Goal: Task Accomplishment & Management: Use online tool/utility

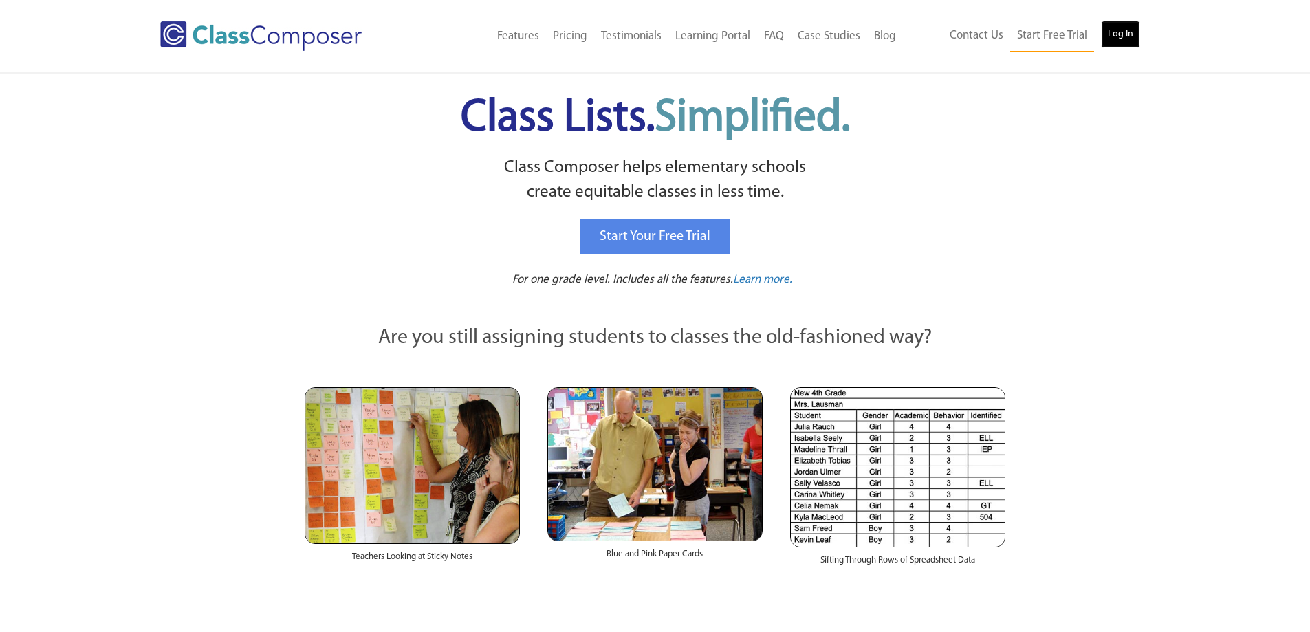
click at [1137, 30] on link "Log In" at bounding box center [1120, 35] width 39 height 28
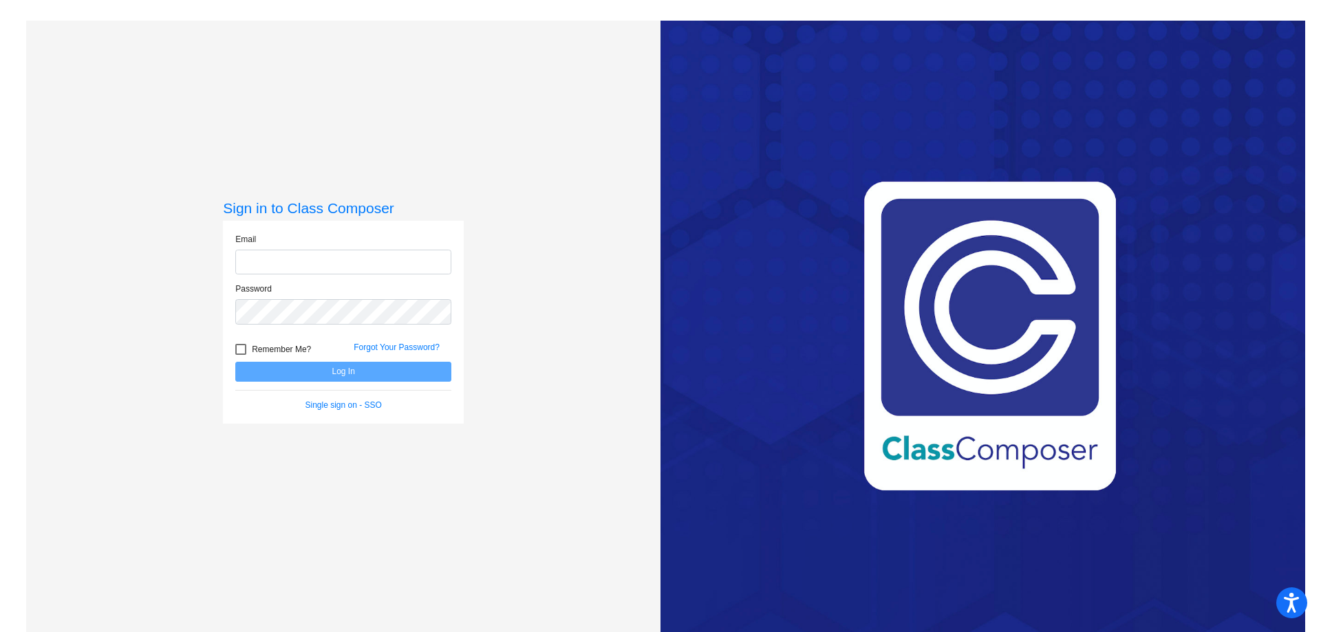
type input "[EMAIL_ADDRESS][DOMAIN_NAME]"
click at [330, 374] on button "Log In" at bounding box center [343, 372] width 216 height 20
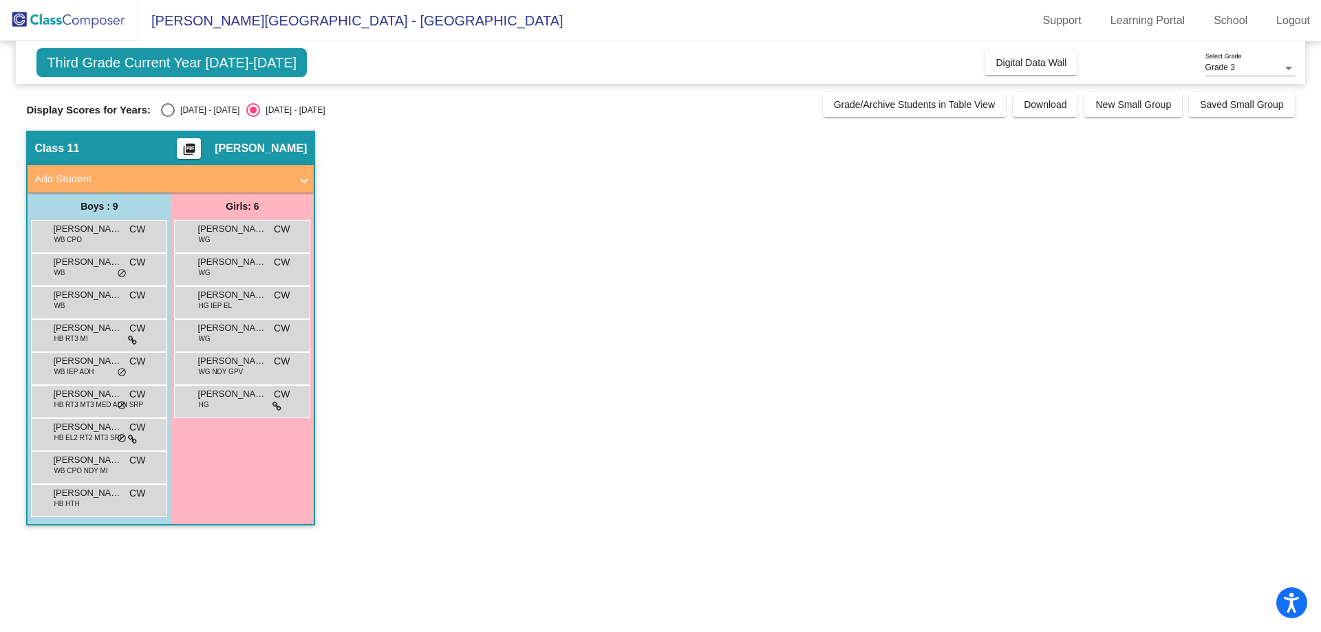
click at [204, 119] on div "Third Grade Current Year [DATE]-[DATE] Add, Move, or Retain Students Off On Inc…" at bounding box center [660, 290] width 1268 height 498
click at [215, 115] on div "[DATE] - [DATE]" at bounding box center [207, 110] width 65 height 12
click at [168, 117] on input "[DATE] - [DATE]" at bounding box center [167, 117] width 1 height 1
radio input "true"
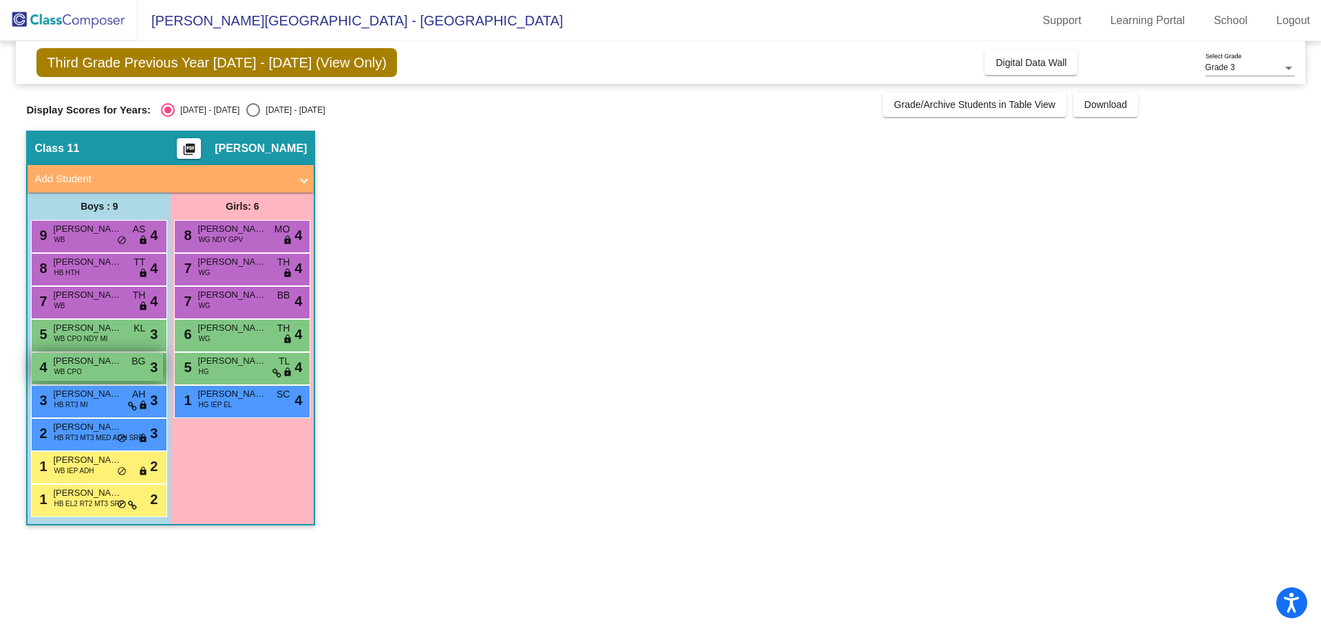
click at [131, 371] on div "4 Easton [PERSON_NAME] CPO BG lock do_not_disturb_alt 3" at bounding box center [97, 367] width 131 height 28
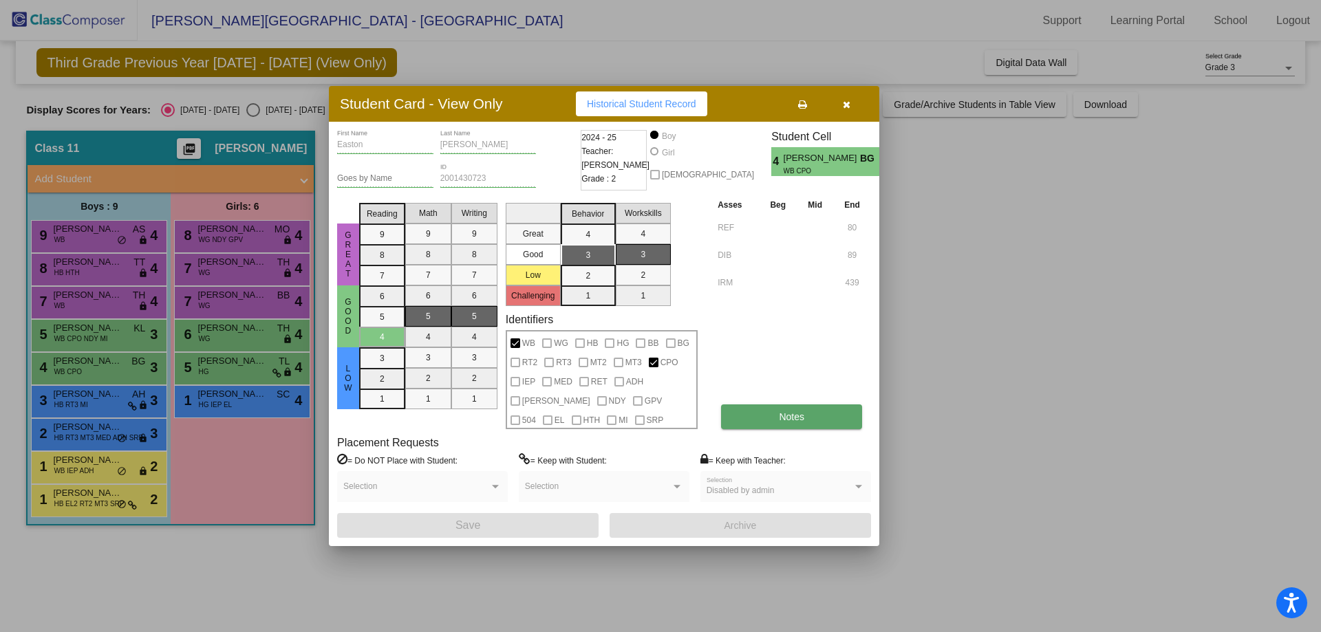
click at [834, 420] on button "Notes" at bounding box center [791, 416] width 141 height 25
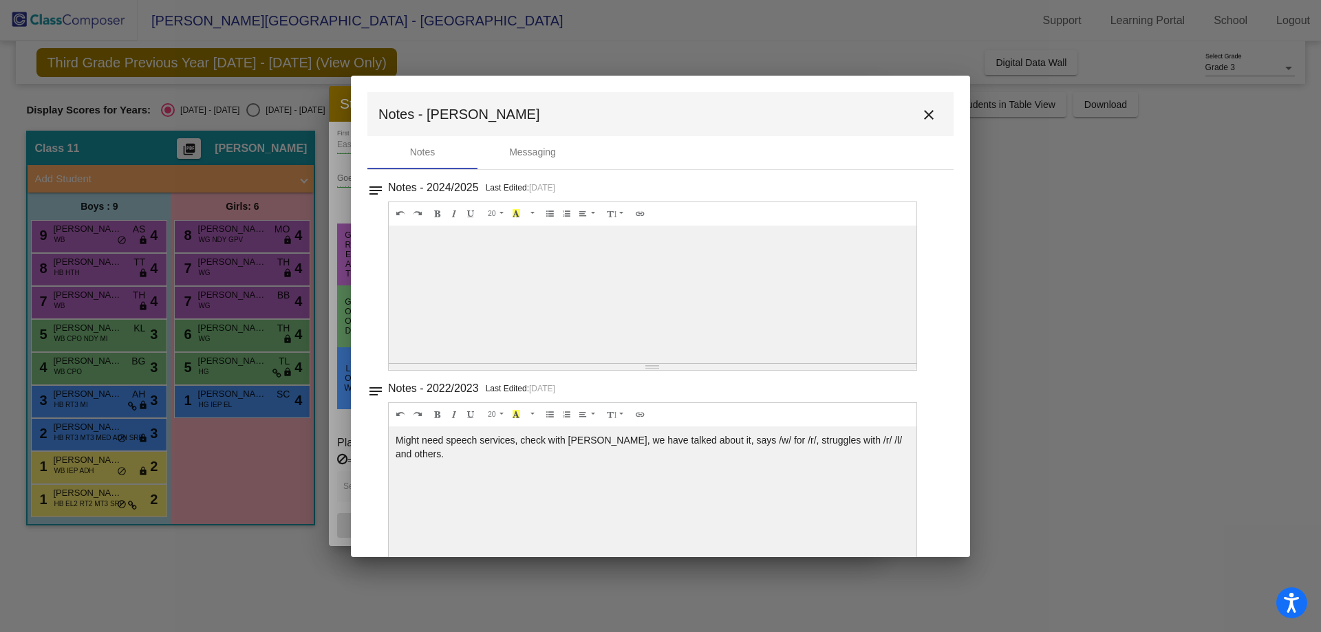
click at [920, 114] on mat-icon "close" at bounding box center [928, 115] width 17 height 17
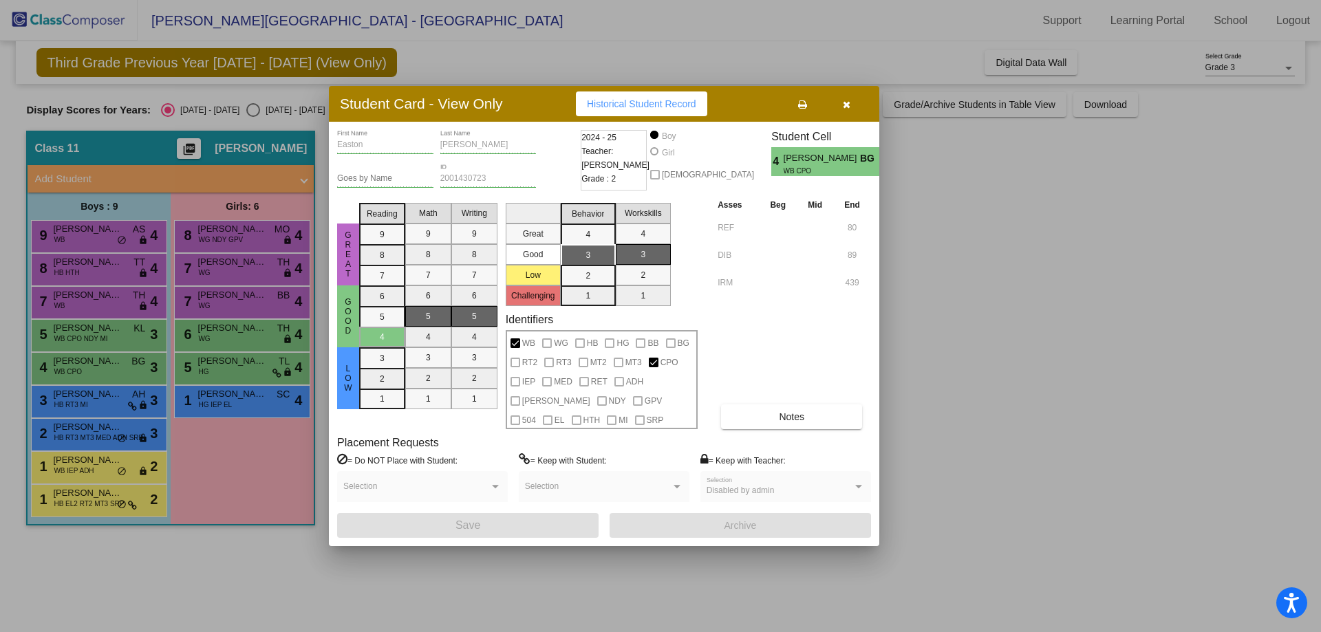
click at [854, 102] on button "button" at bounding box center [846, 103] width 44 height 25
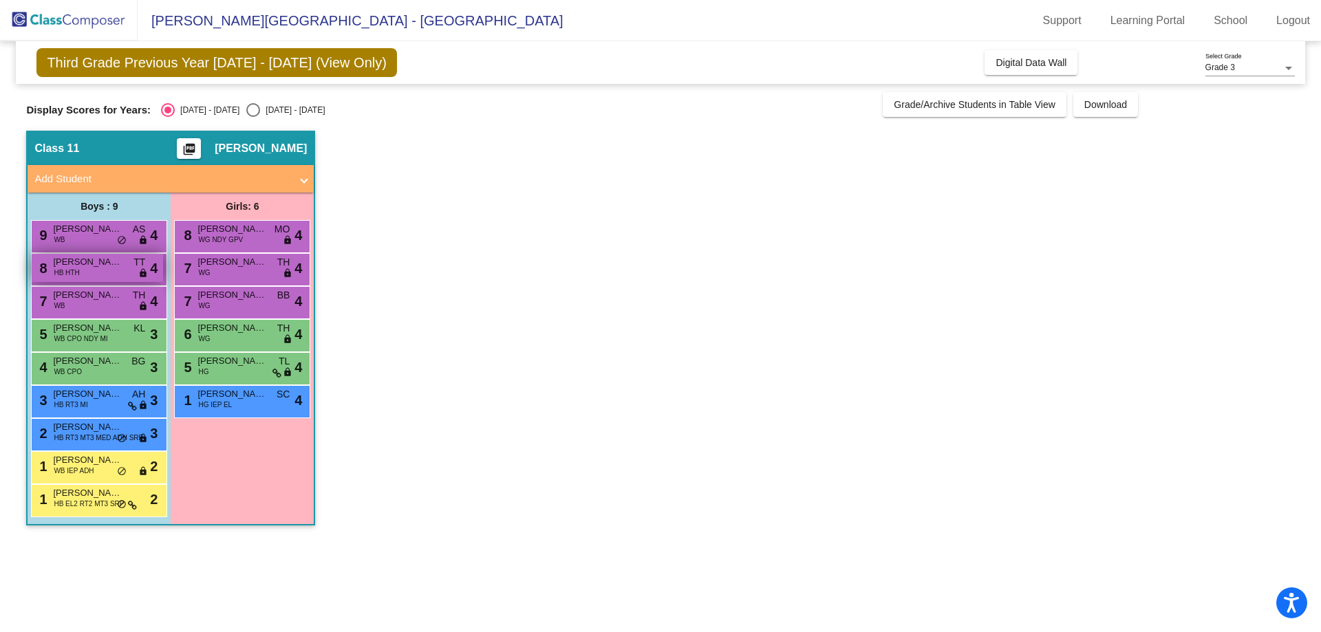
click at [97, 259] on span "[PERSON_NAME]" at bounding box center [87, 262] width 69 height 14
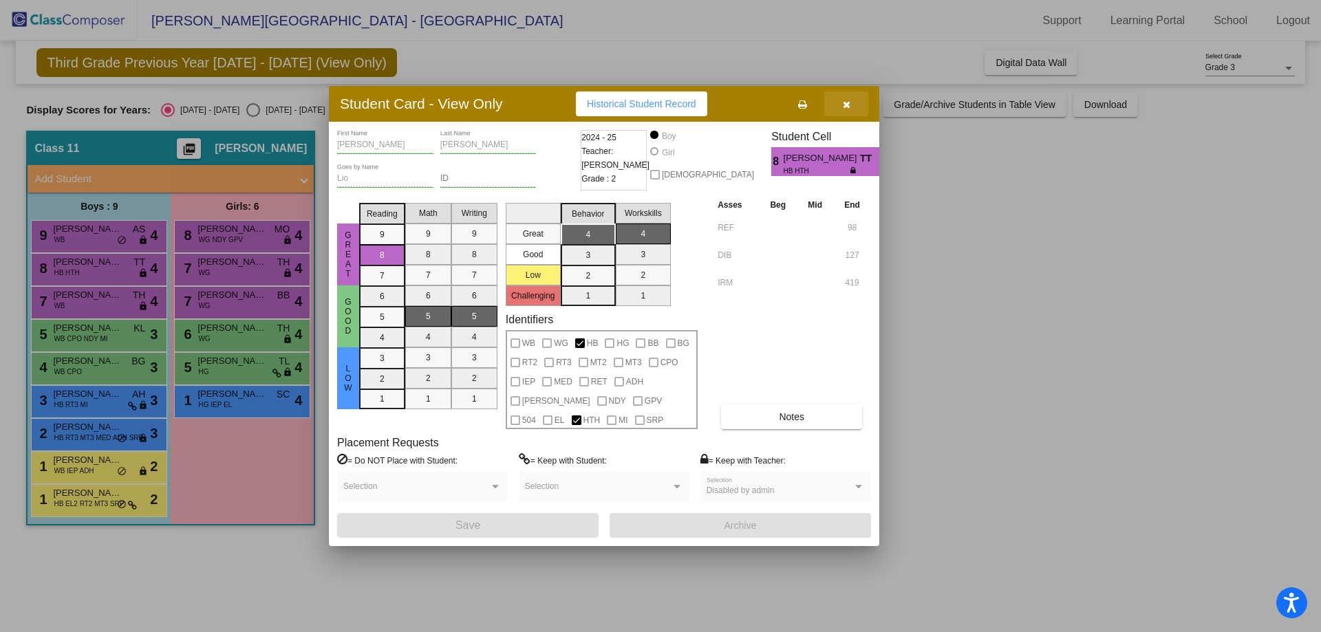
click at [851, 105] on button "button" at bounding box center [846, 103] width 44 height 25
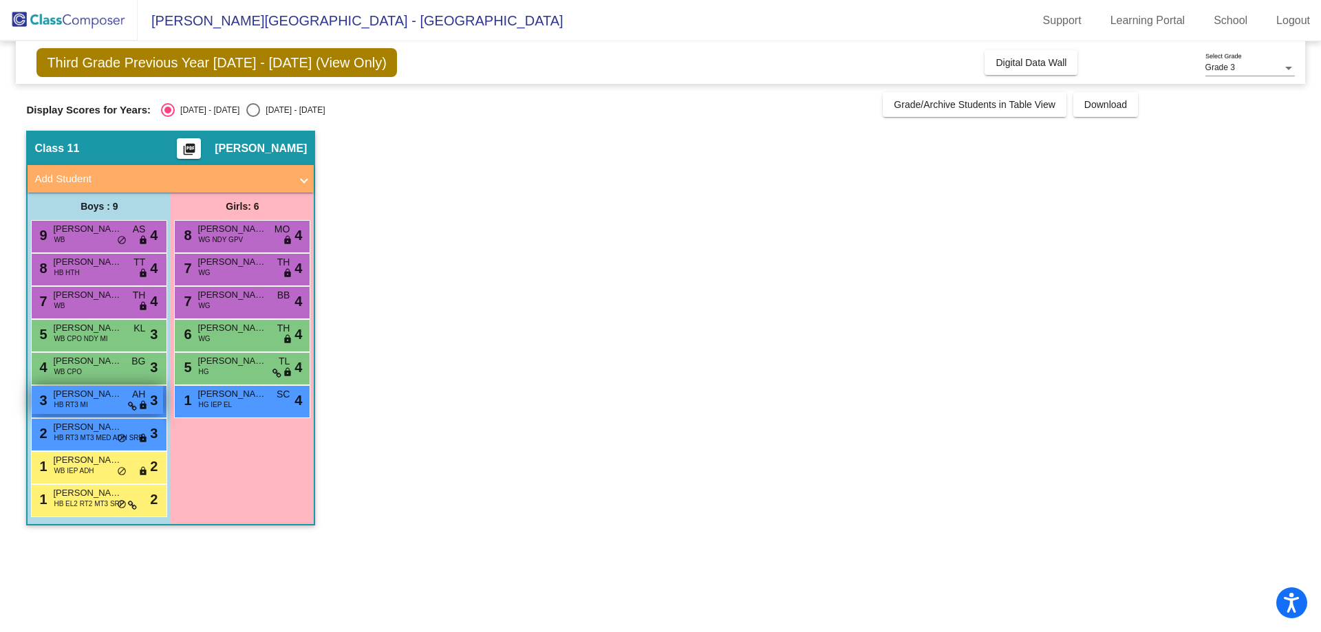
click at [130, 407] on icon at bounding box center [132, 407] width 9 height 10
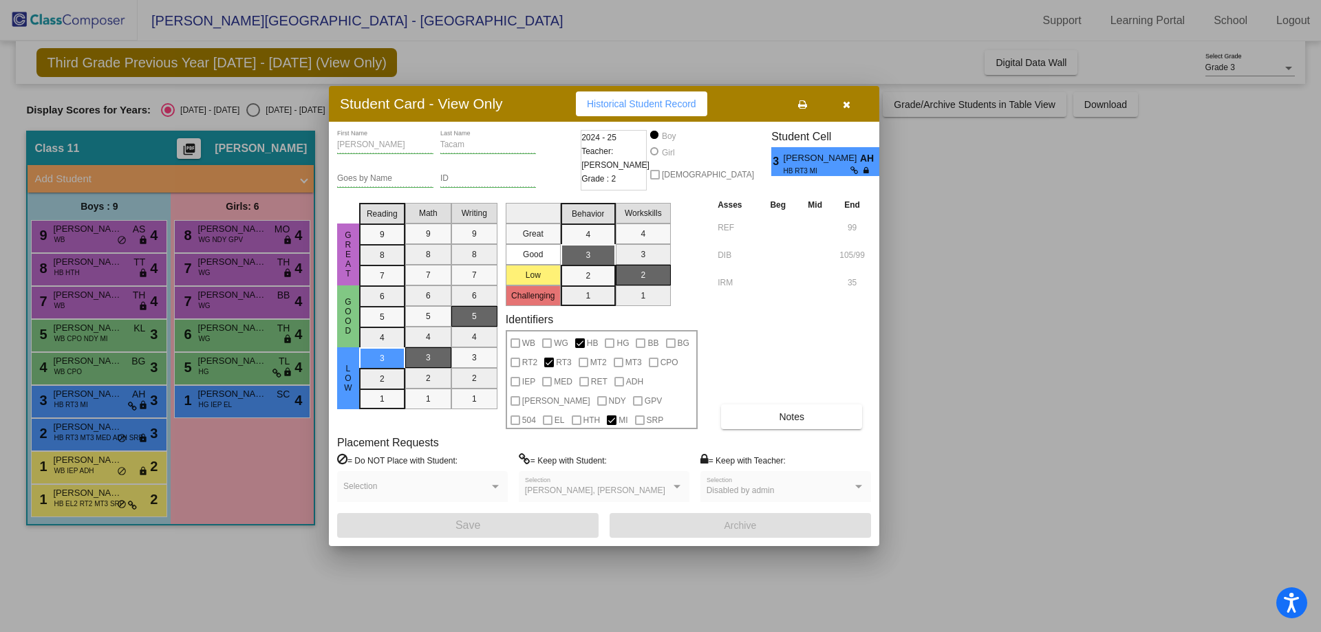
click at [131, 405] on div at bounding box center [660, 316] width 1321 height 632
